Goal: Task Accomplishment & Management: Use online tool/utility

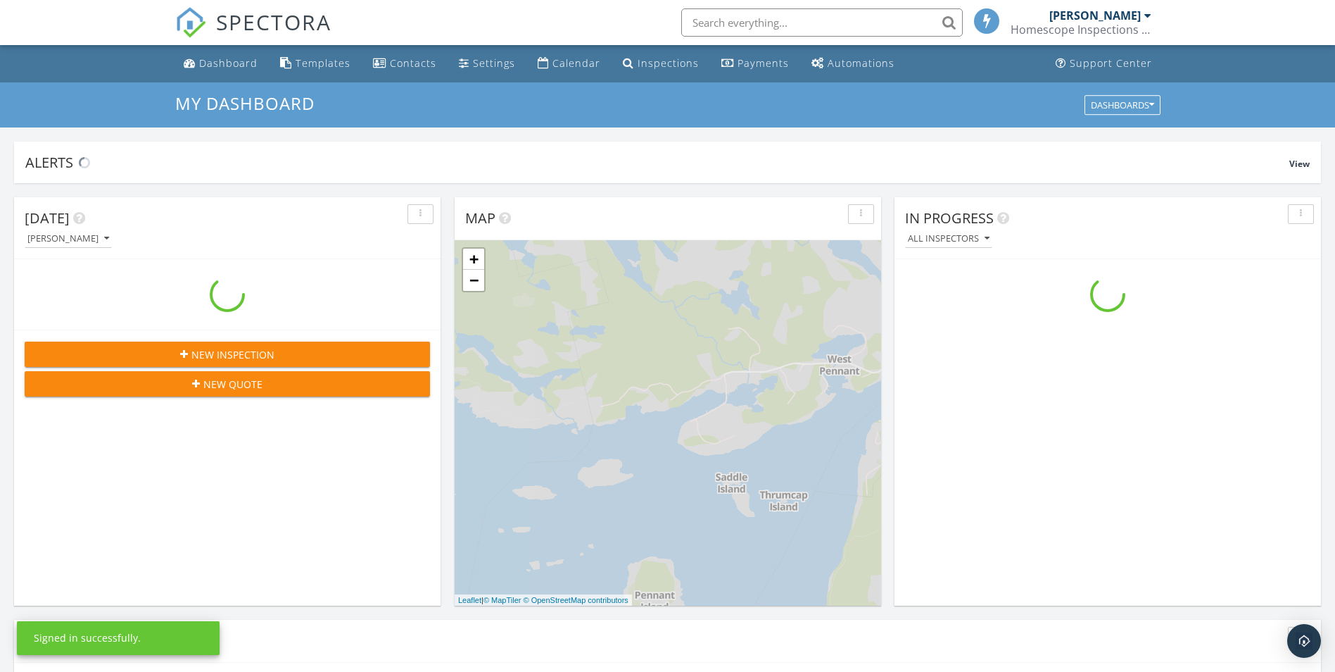
scroll to position [1303, 1357]
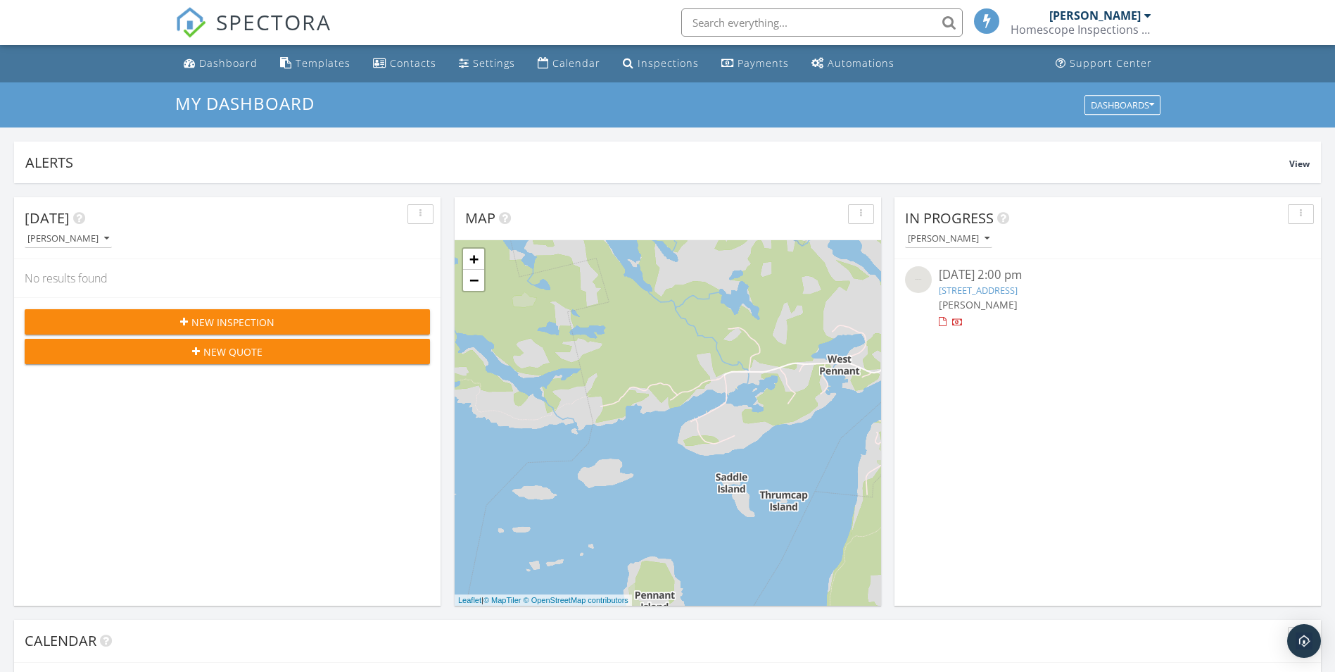
click at [1005, 293] on link "21 Fresnel Ln, Sambro, NS B3V 0C1" at bounding box center [978, 290] width 79 height 13
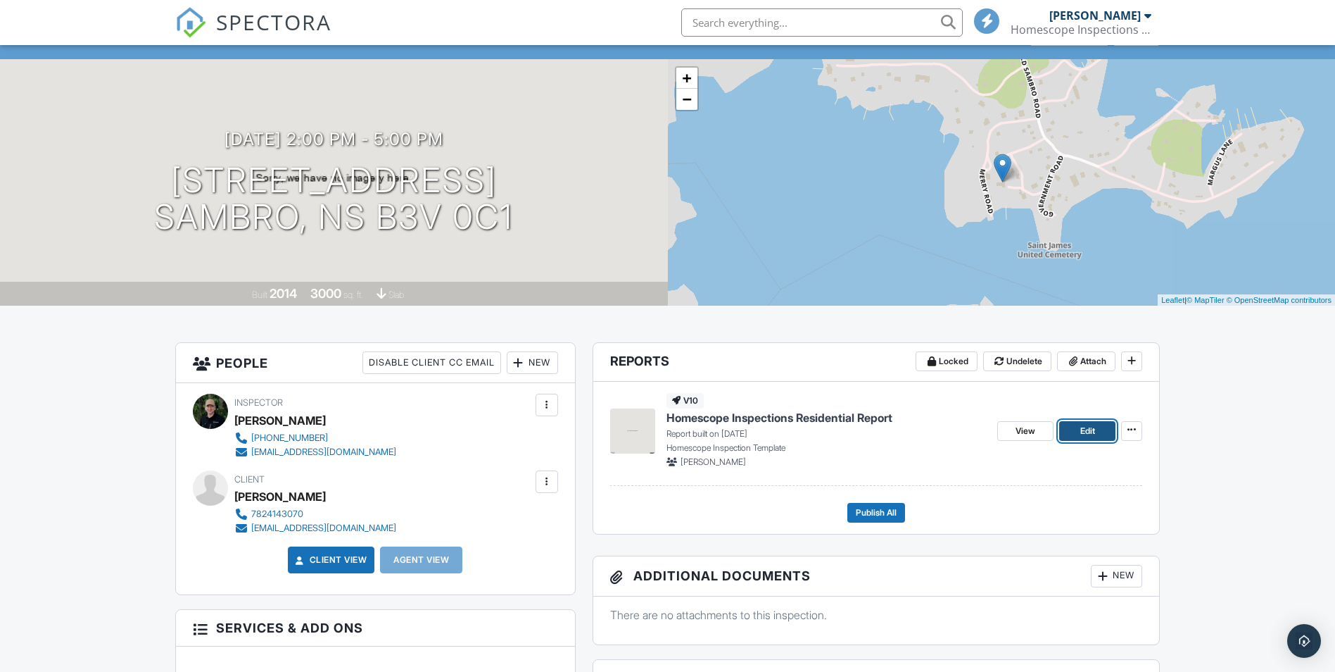
click at [1091, 431] on span "Edit" at bounding box center [1088, 431] width 15 height 14
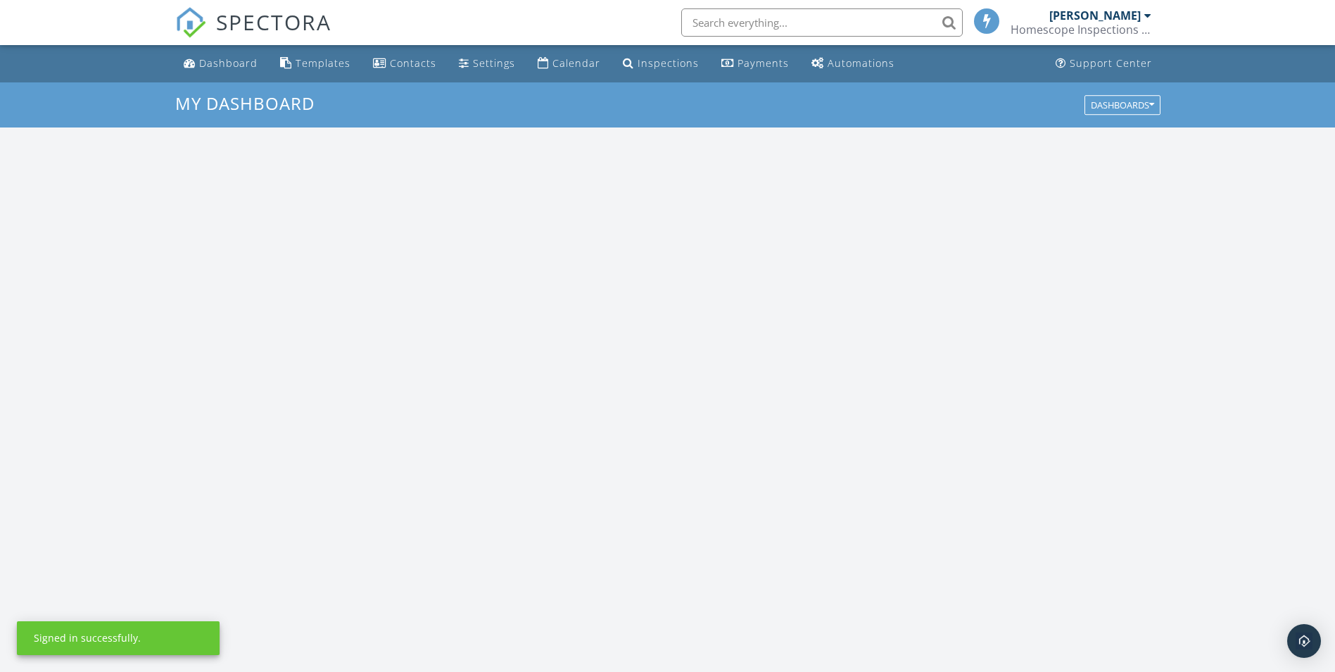
scroll to position [1303, 1357]
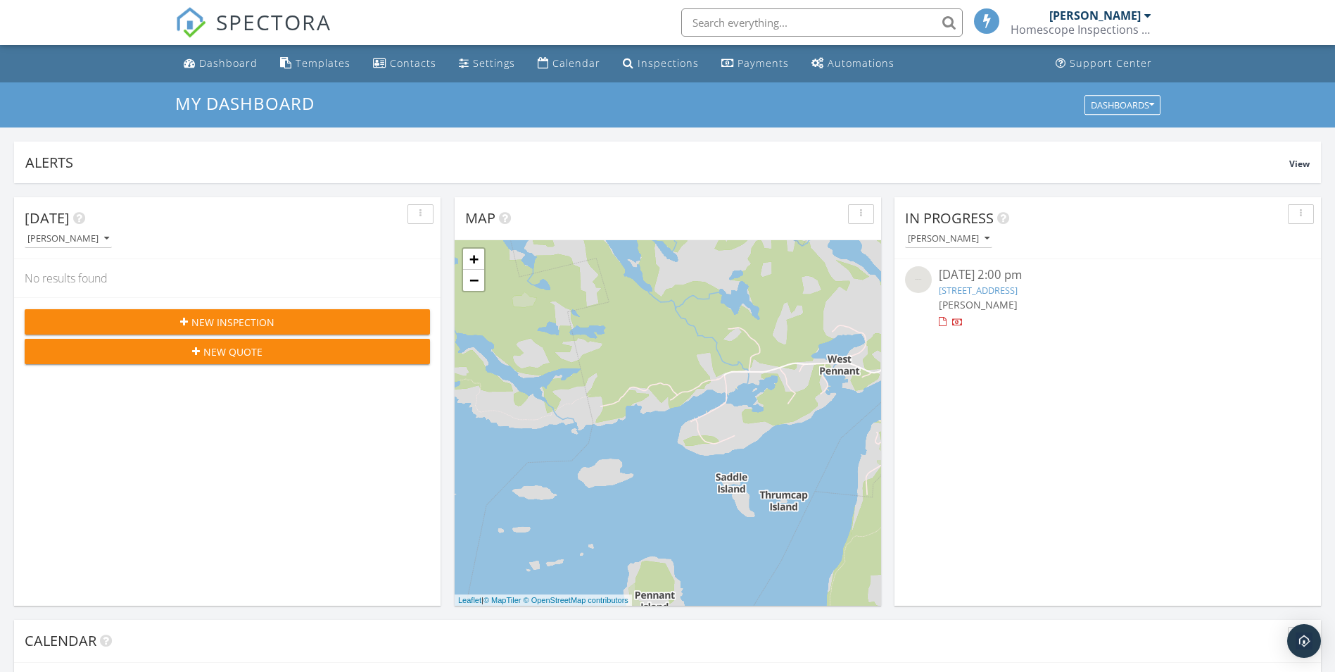
click at [999, 291] on link "[STREET_ADDRESS]" at bounding box center [978, 290] width 79 height 13
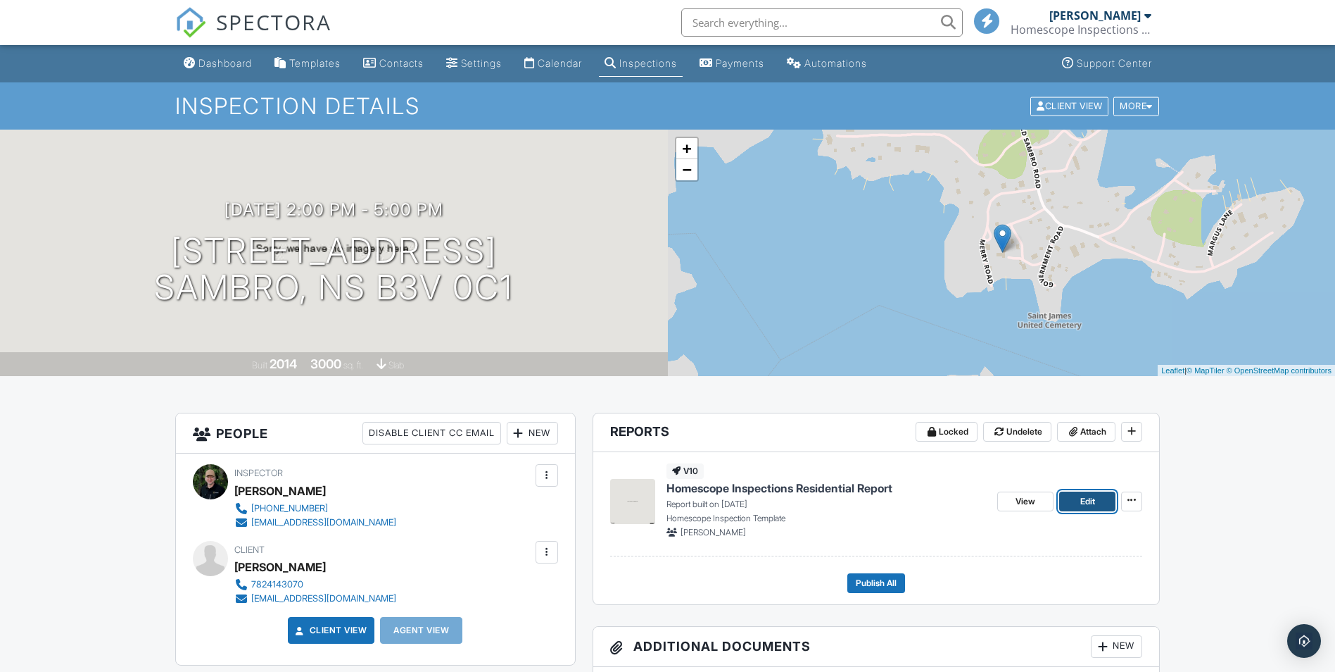
click at [1074, 500] on link "Edit" at bounding box center [1087, 501] width 56 height 20
